Goal: Task Accomplishment & Management: Manage account settings

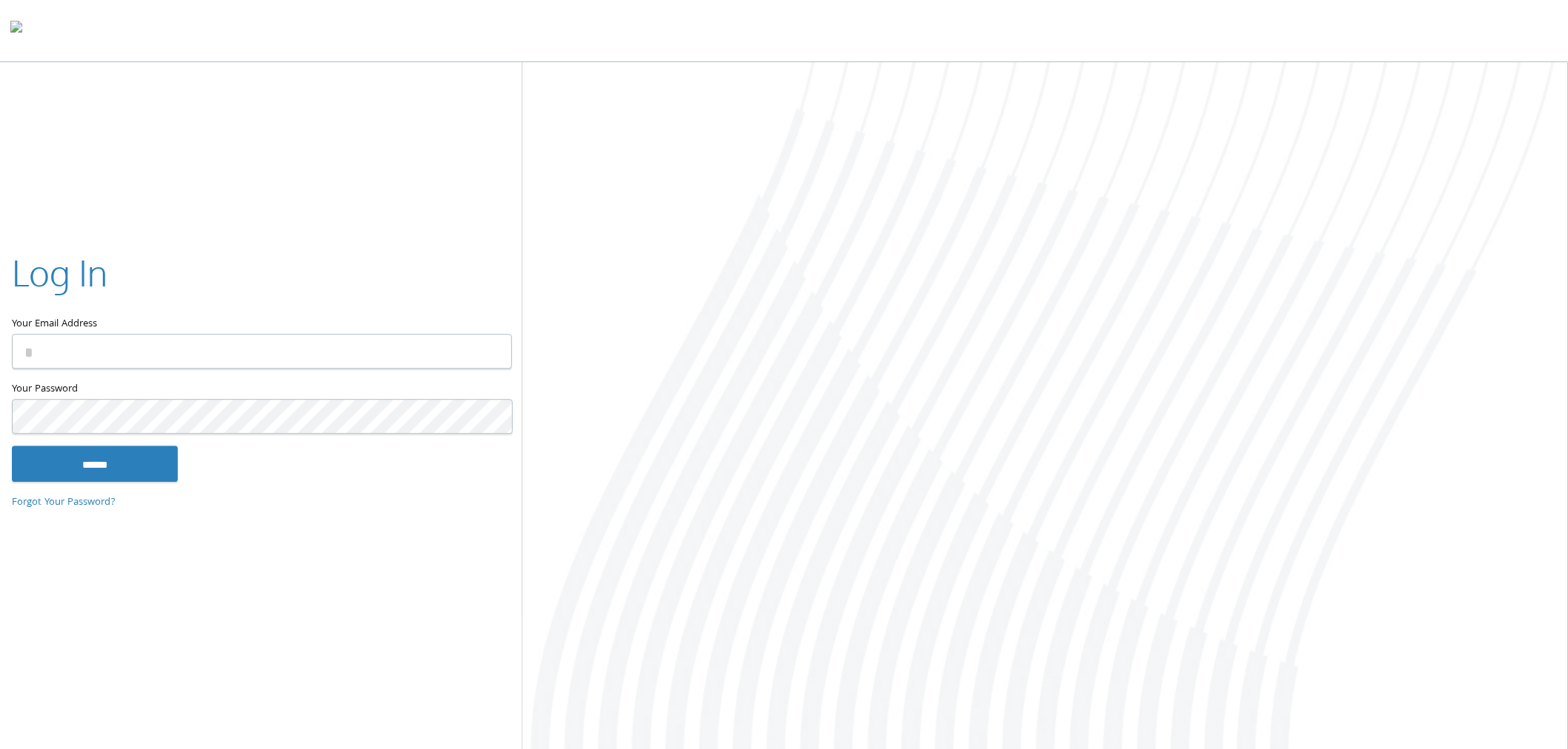
type input "**********"
click at [102, 464] on input "******" at bounding box center [94, 467] width 166 height 36
